Goal: Transaction & Acquisition: Purchase product/service

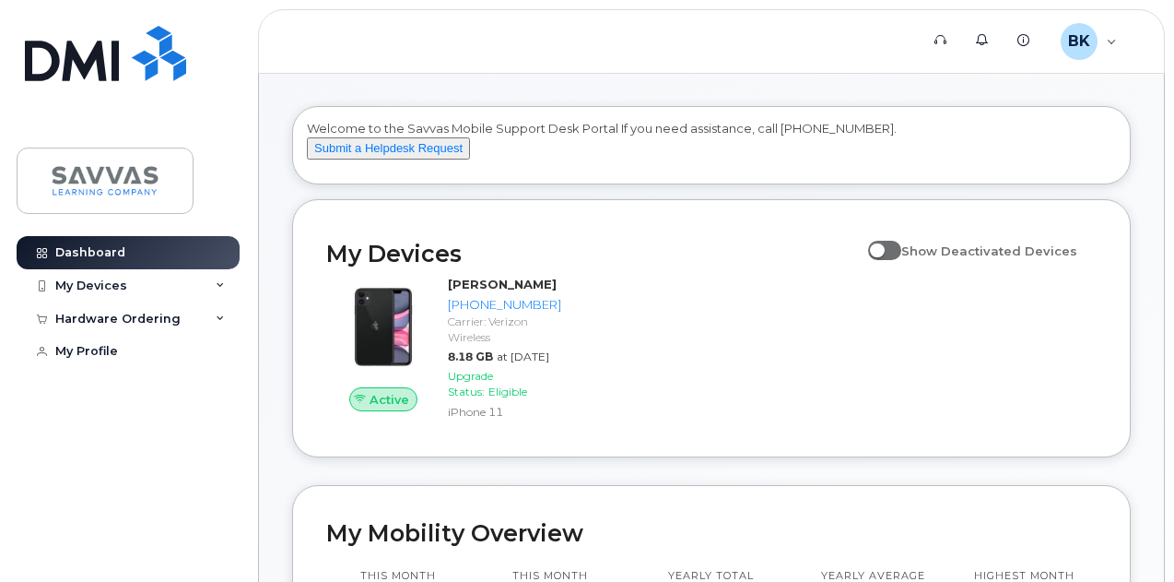
scroll to position [92, 0]
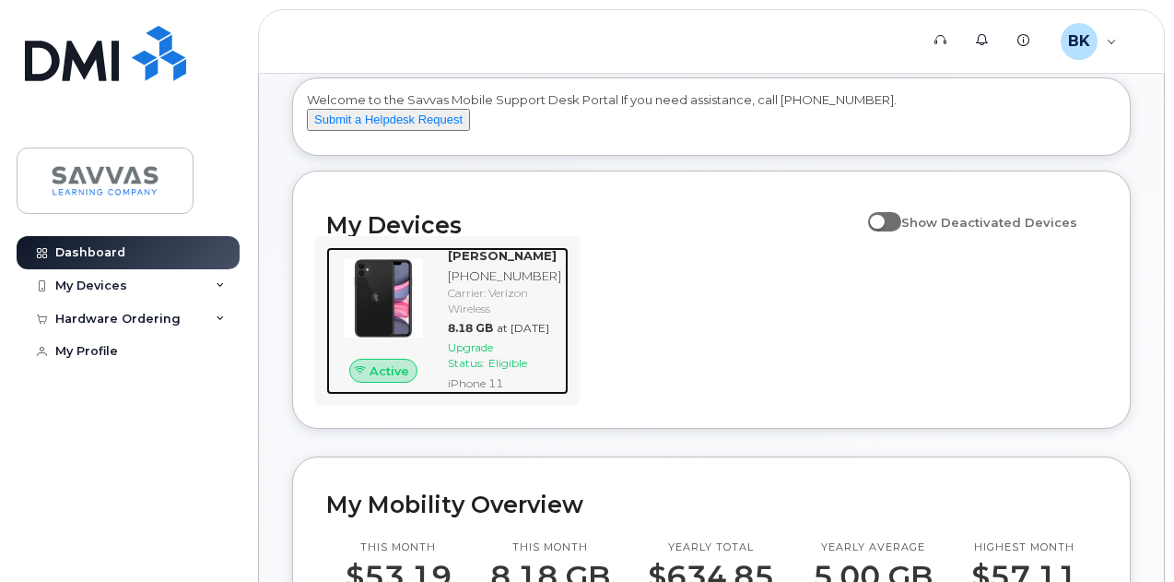
click at [479, 370] on span "Upgrade Status:" at bounding box center [470, 354] width 45 height 29
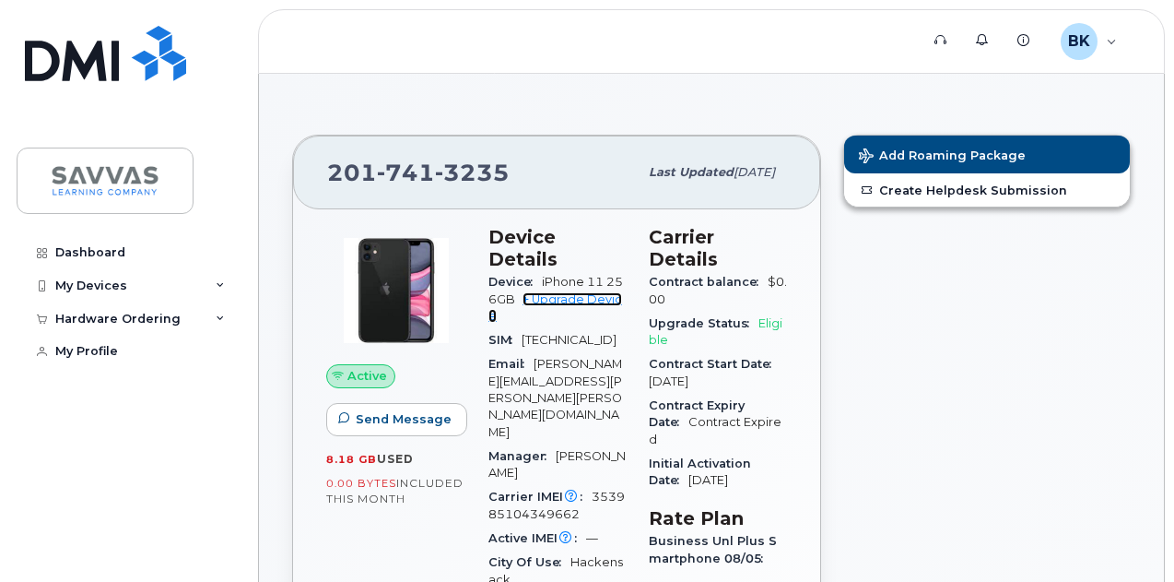
click at [595, 292] on link "+ Upgrade Device" at bounding box center [555, 307] width 134 height 30
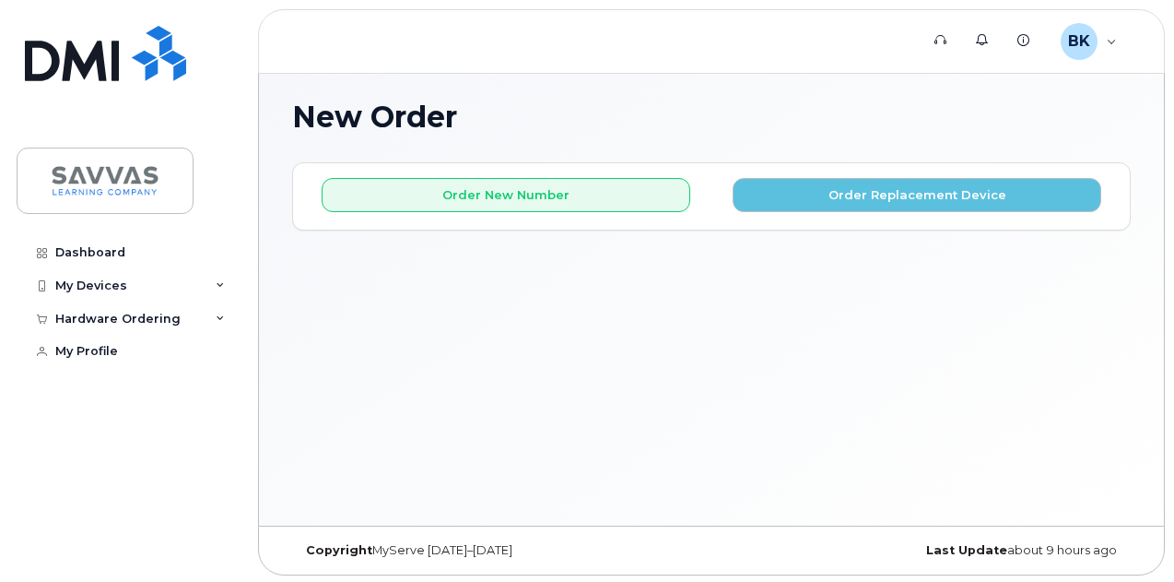
scroll to position [8, 0]
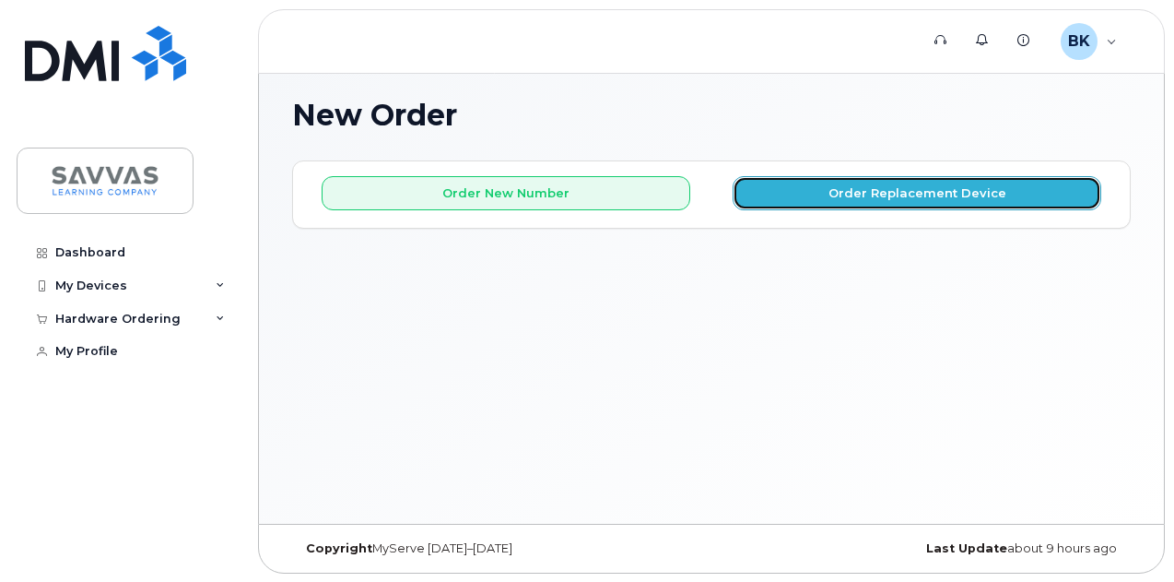
click at [907, 190] on button "Order Replacement Device" at bounding box center [917, 193] width 369 height 34
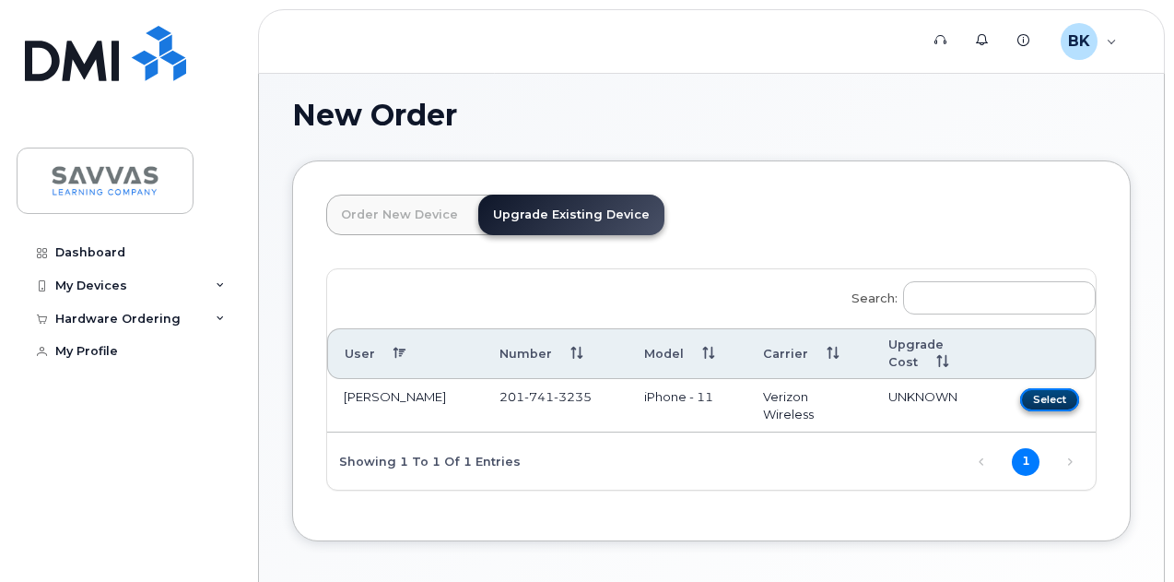
click at [1020, 395] on button "Select" at bounding box center [1049, 399] width 59 height 23
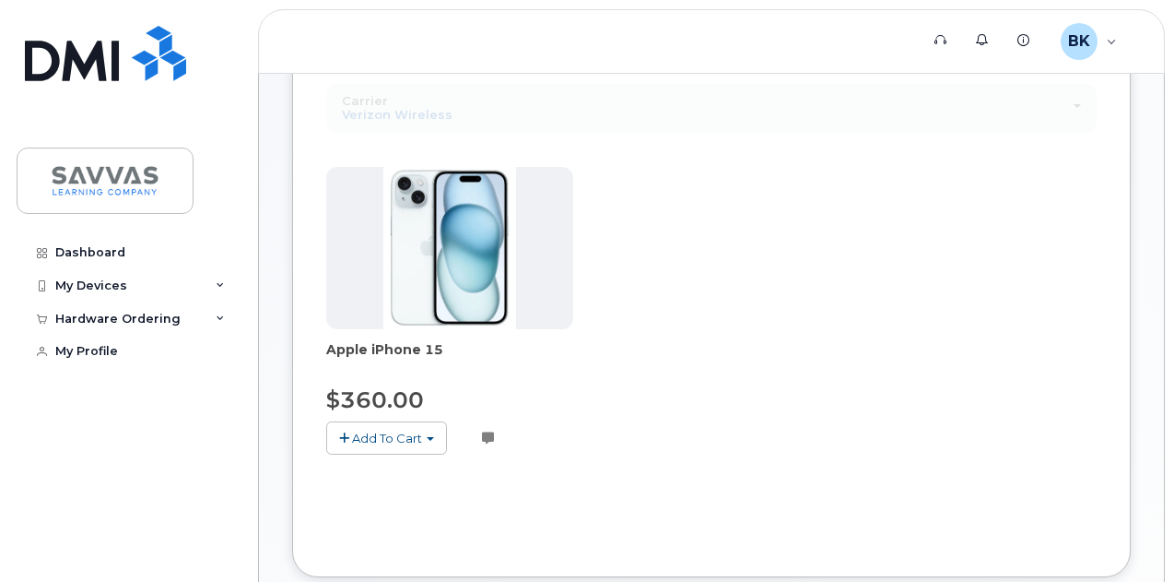
scroll to position [285, 0]
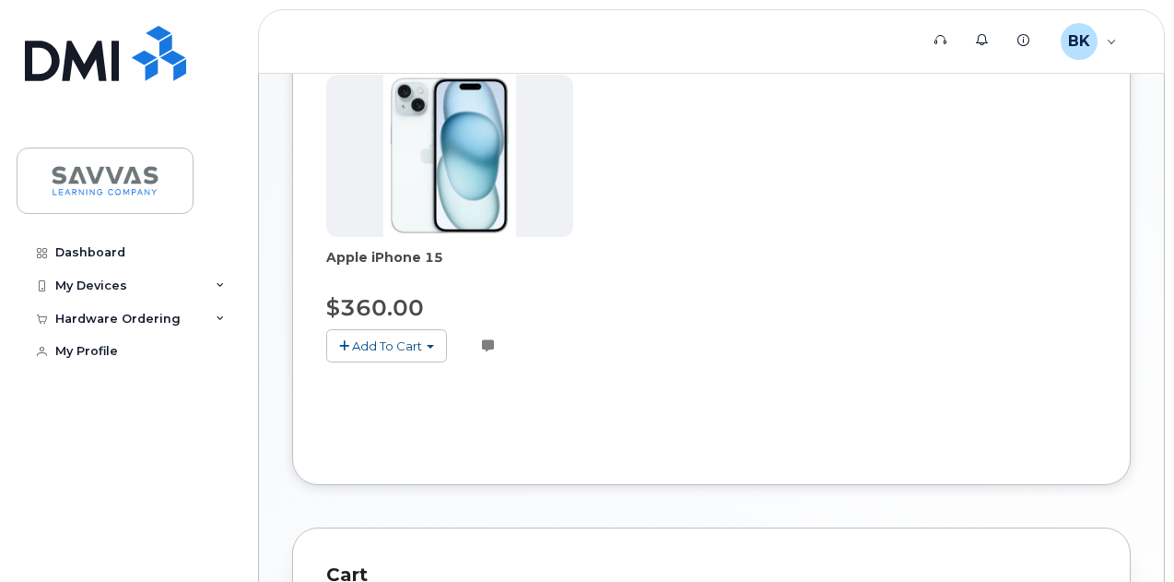
click at [429, 345] on span "button" at bounding box center [430, 347] width 7 height 4
click at [571, 294] on div "Apple iPhone 15 $360.00 Add To Cart $360.00 - 3 Year Upgrade (128GB) Customer n…" at bounding box center [711, 233] width 770 height 317
click at [596, 264] on div "Apple iPhone 15 $360.00 Add To Cart $360.00 - 3 Year Upgrade (128GB) Customer n…" at bounding box center [711, 233] width 770 height 317
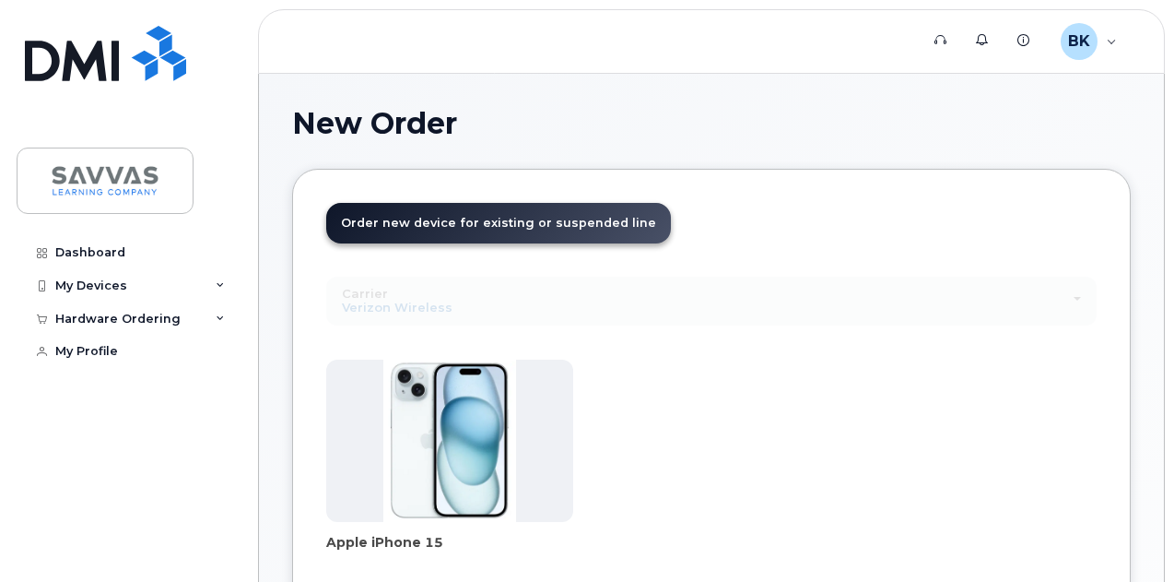
scroll to position [0, 0]
click at [85, 54] on img at bounding box center [105, 53] width 161 height 55
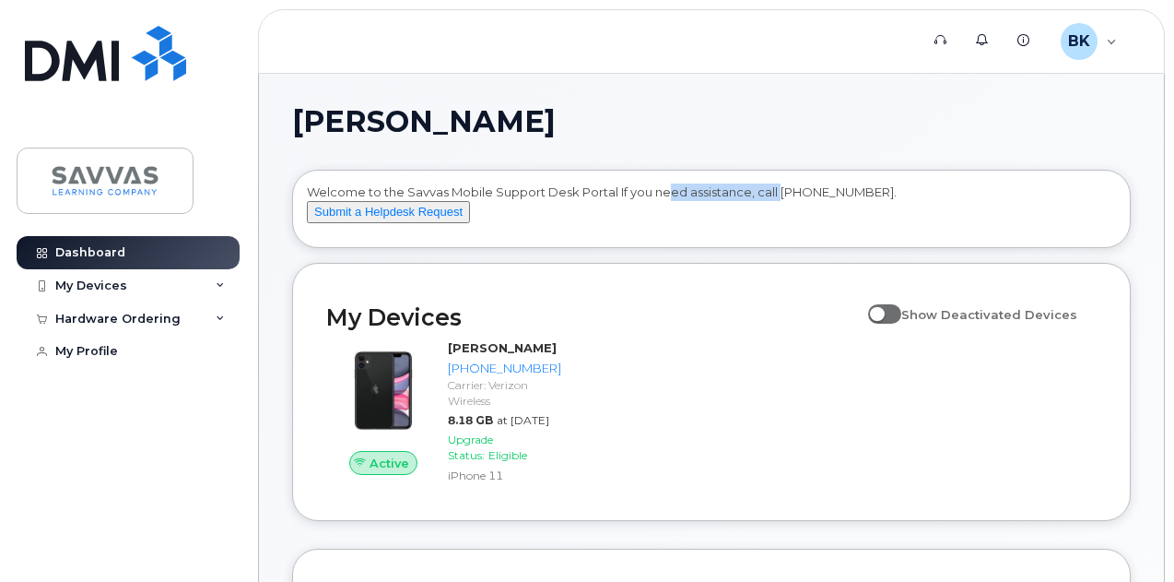
drag, startPoint x: 671, startPoint y: 193, endPoint x: 782, endPoint y: 196, distance: 110.7
click at [782, 196] on div "Welcome to the Savvas Mobile Support Desk Portal If you need assistance, call 8…" at bounding box center [711, 211] width 809 height 57
click at [216, 423] on div "Dashboard My Devices Add Device 201-741-3235 (BORIS KERDMAN) Hardware Ordering …" at bounding box center [131, 395] width 228 height 318
